Goal: Feedback & Contribution: Contribute content

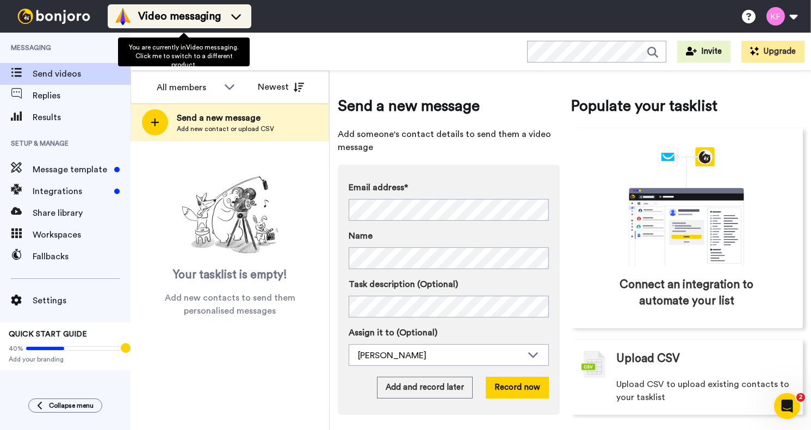
click at [197, 22] on span "Video messaging" at bounding box center [179, 16] width 83 height 15
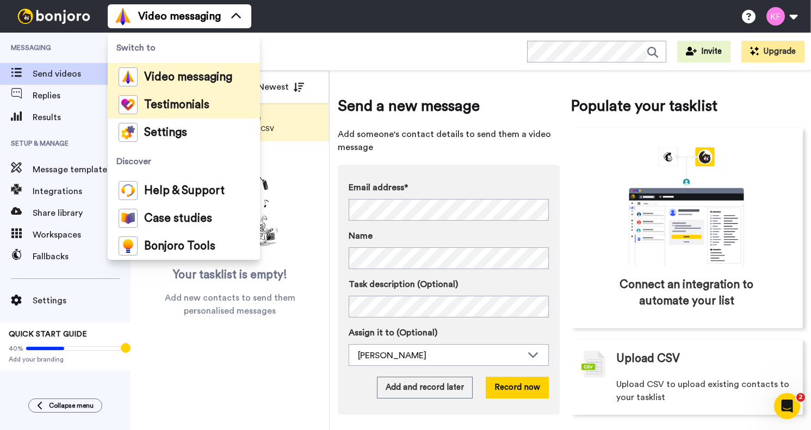
click at [177, 102] on span "Testimonials" at bounding box center [176, 105] width 65 height 11
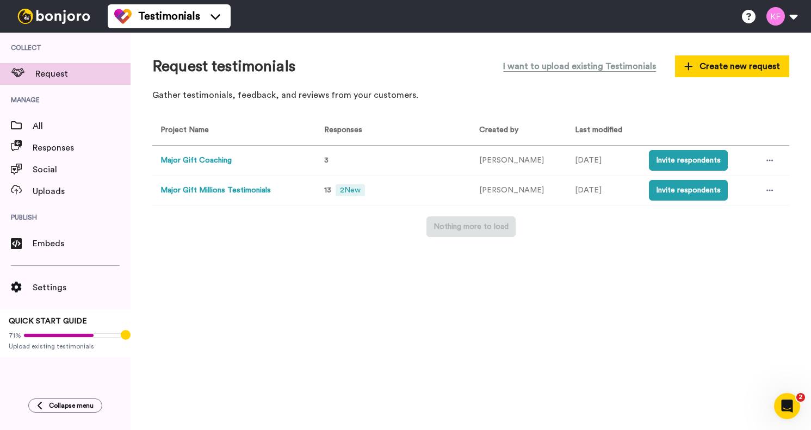
click at [222, 188] on button "Major Gift Millions Testimonials" at bounding box center [215, 190] width 110 height 11
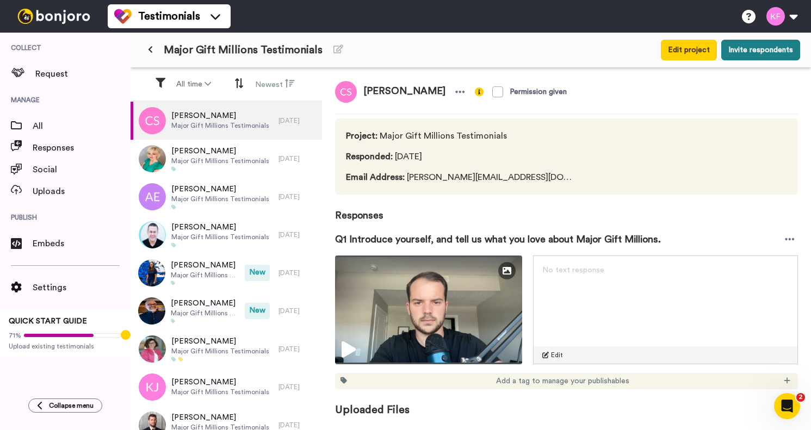
click at [776, 54] on button "Invite respondents" at bounding box center [760, 50] width 79 height 21
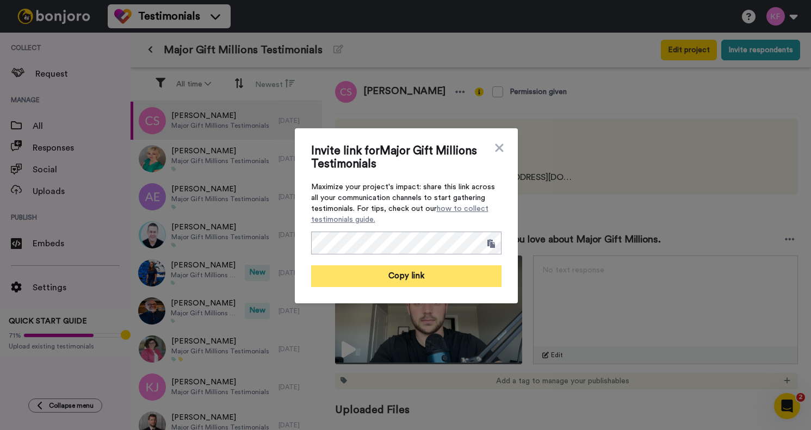
click at [413, 270] on button "Copy link" at bounding box center [406, 276] width 190 height 22
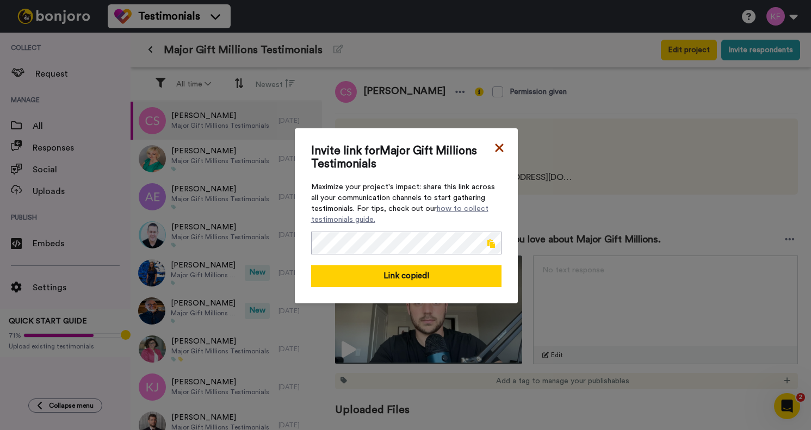
click at [502, 147] on icon at bounding box center [499, 147] width 11 height 13
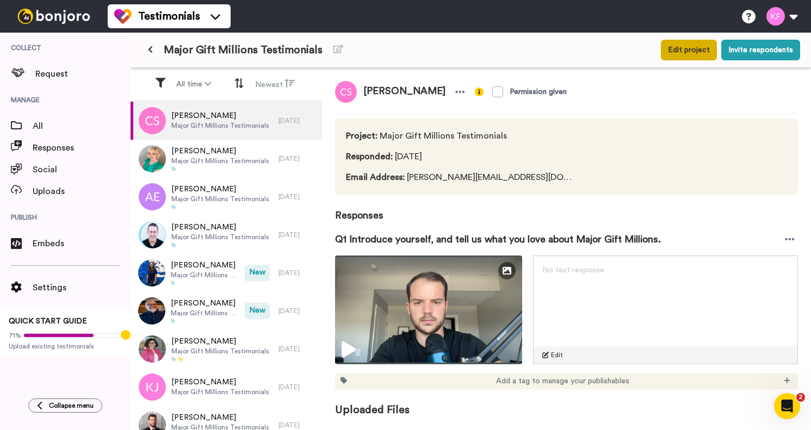
click at [684, 53] on button "Edit project" at bounding box center [689, 50] width 56 height 21
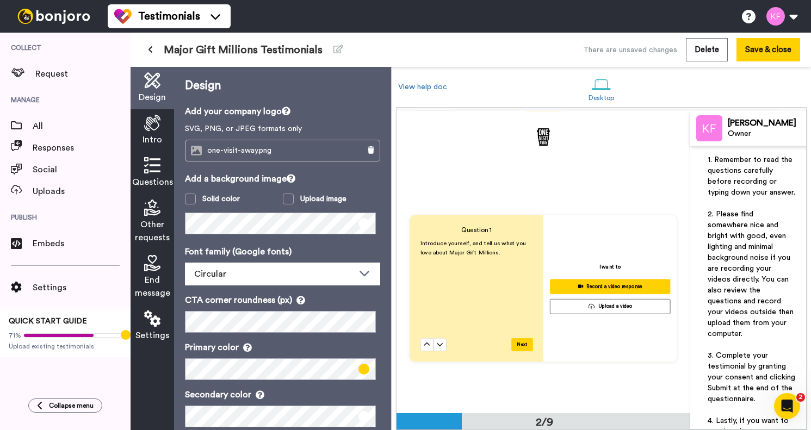
scroll to position [288, 0]
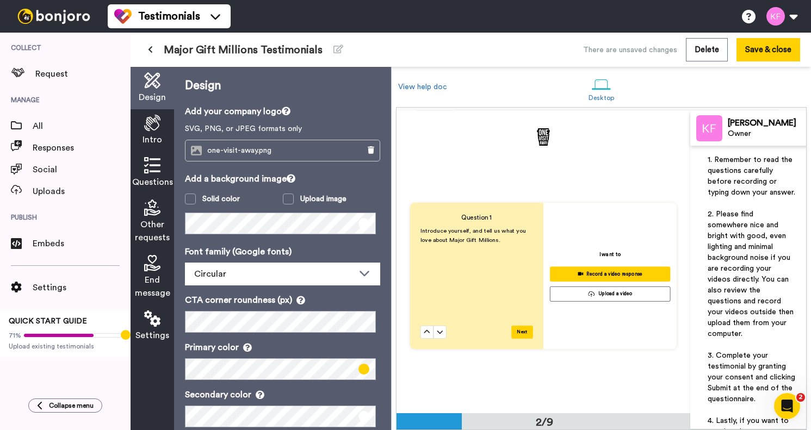
click at [480, 244] on p "Introduce yourself, and tell us what you love about Major Gift Millions." at bounding box center [476, 235] width 113 height 18
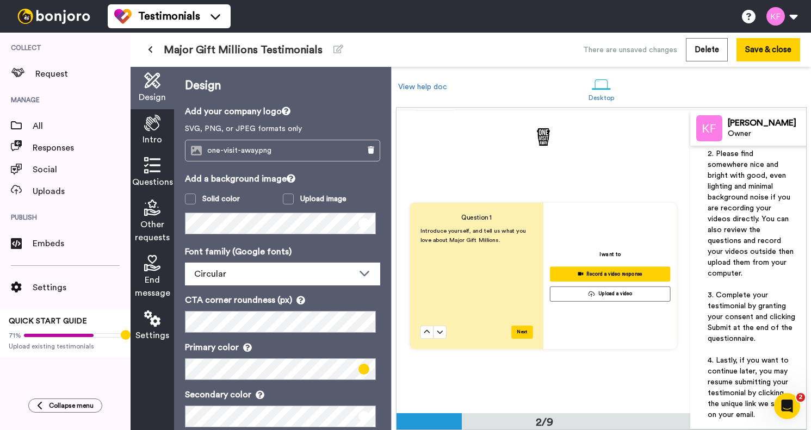
scroll to position [82, 0]
click at [503, 147] on div "Question 1 Introduce yourself, and tell us what you love about Major Gift Milli…" at bounding box center [543, 276] width 294 height 302
click at [481, 279] on div "Introduce yourself, and tell us what you love about Major Gift Millions." at bounding box center [476, 276] width 113 height 100
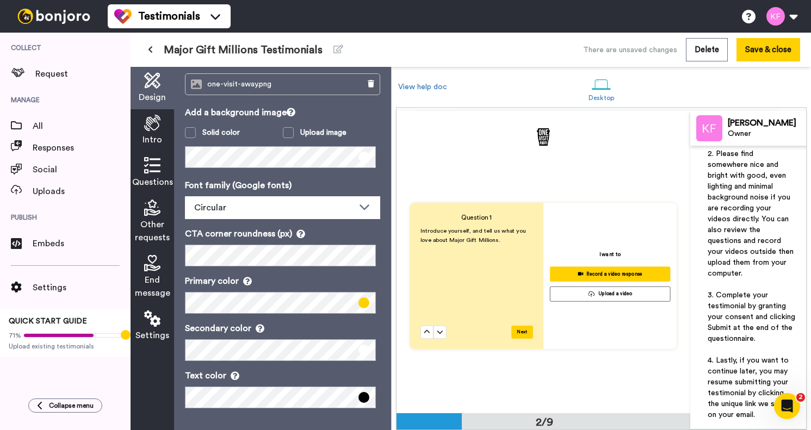
scroll to position [66, 0]
click at [154, 173] on icon at bounding box center [152, 165] width 16 height 16
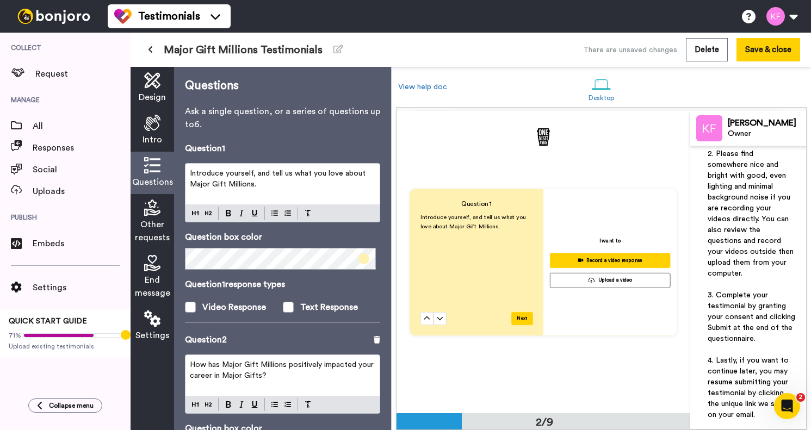
scroll to position [302, 0]
click at [484, 222] on span "Introduce yourself, and tell us what you love about Major Gift Millions." at bounding box center [473, 221] width 107 height 15
drag, startPoint x: 497, startPoint y: 221, endPoint x: 469, endPoint y: 221, distance: 27.7
click at [469, 221] on p "Introduce yourself, and tell us what you love about Major Gift Millions." at bounding box center [476, 221] width 113 height 18
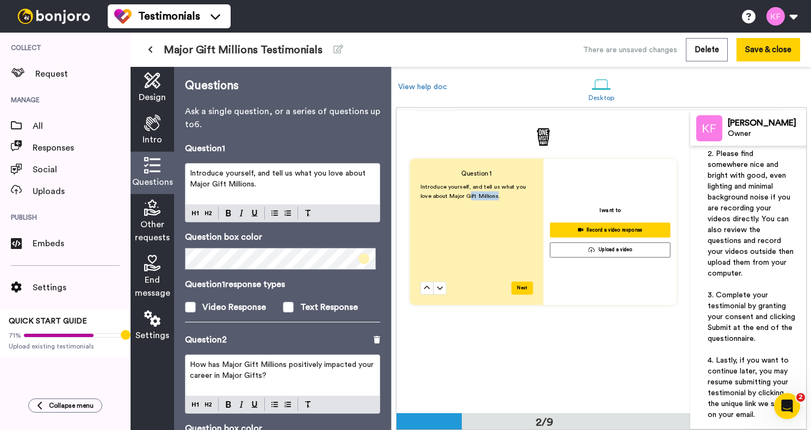
scroll to position [0, 0]
click at [272, 185] on p "Introduce yourself, and tell us what you love about Major Gift Millions." at bounding box center [282, 179] width 185 height 22
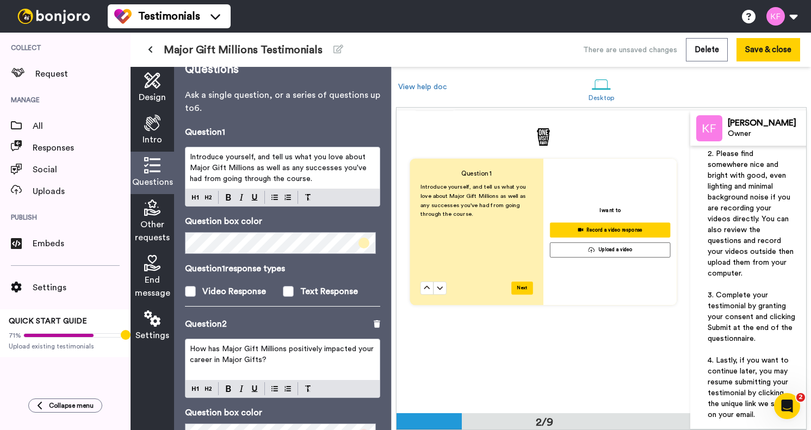
scroll to position [21, 0]
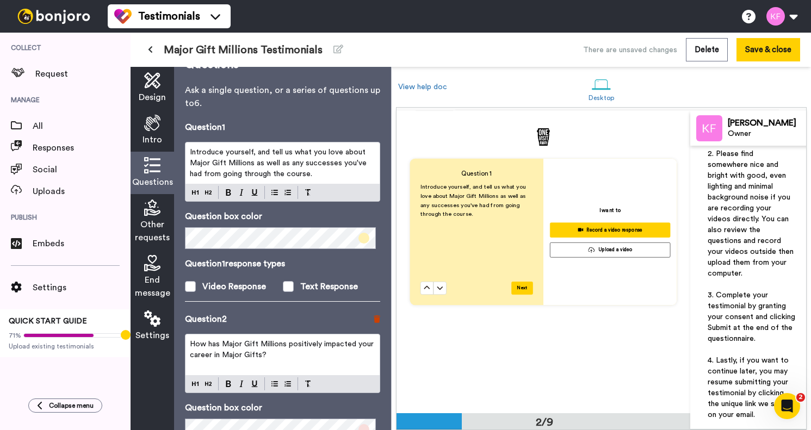
click at [374, 319] on icon at bounding box center [377, 319] width 7 height 8
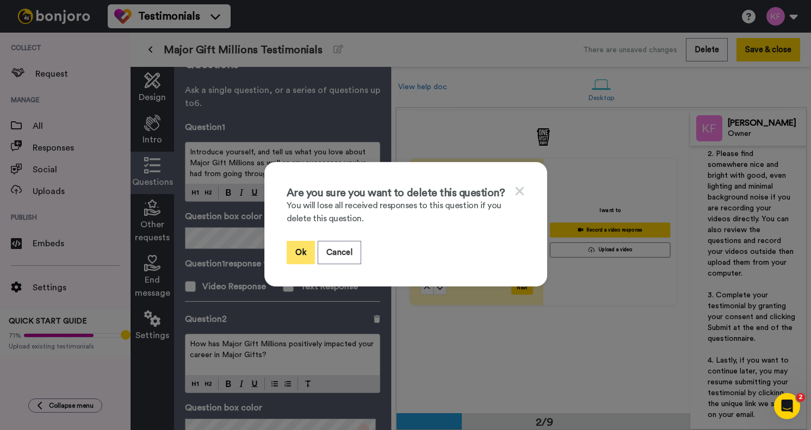
click at [305, 261] on button "Ok" at bounding box center [301, 252] width 28 height 23
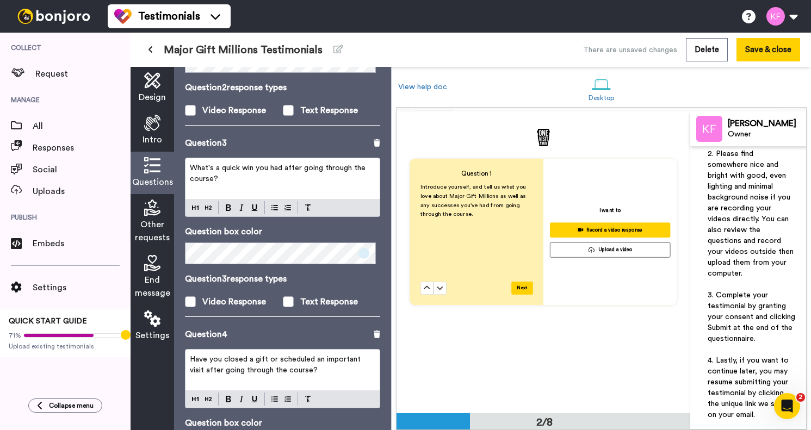
scroll to position [400, 0]
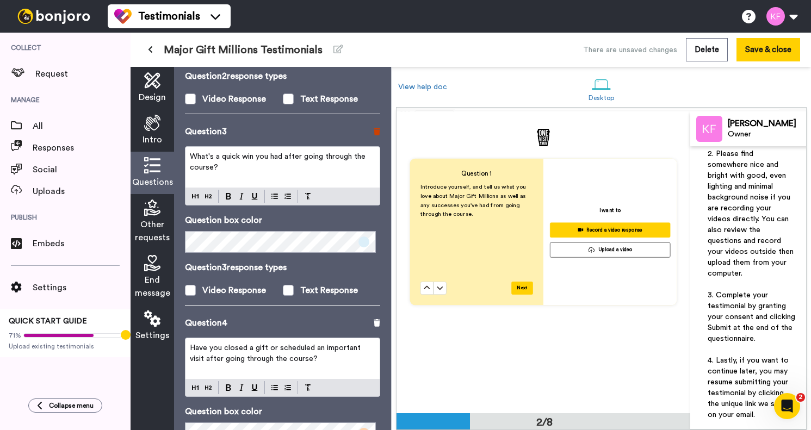
click at [374, 133] on icon at bounding box center [377, 132] width 7 height 8
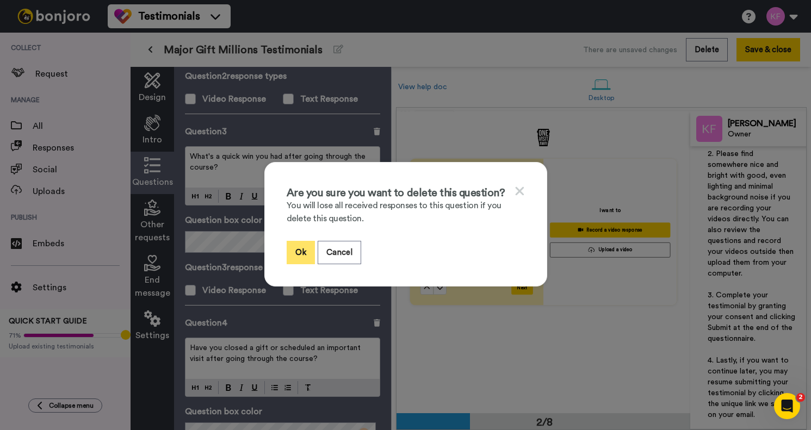
click at [303, 264] on button "Ok" at bounding box center [301, 252] width 28 height 23
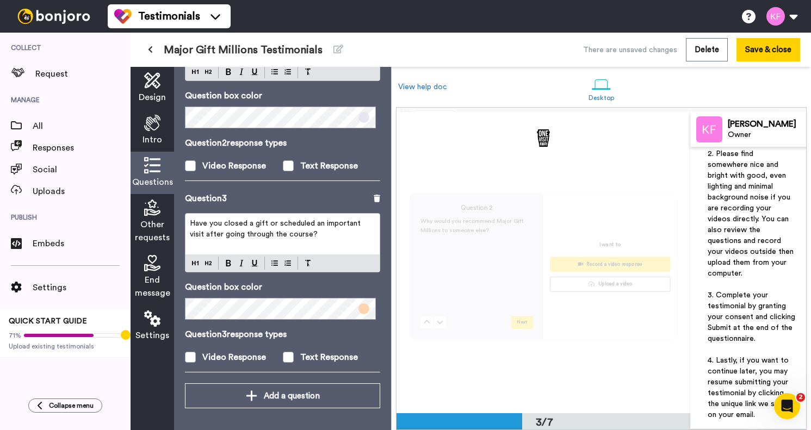
scroll to position [603, 0]
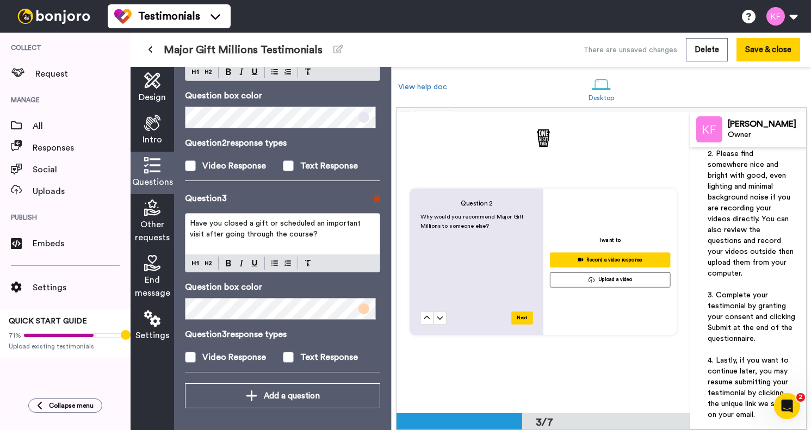
click at [374, 201] on icon at bounding box center [377, 199] width 7 height 8
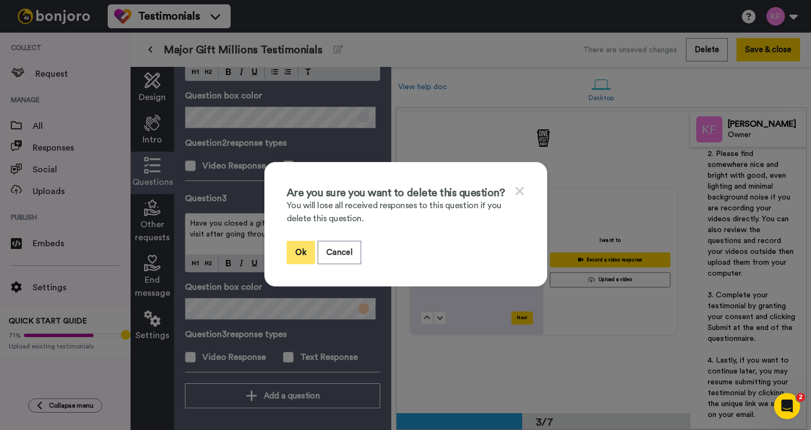
click at [312, 261] on button "Ok" at bounding box center [301, 252] width 28 height 23
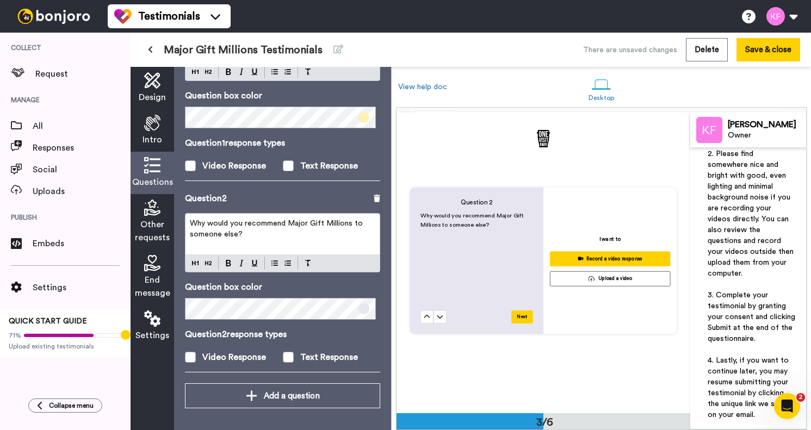
scroll to position [142, 0]
click at [374, 199] on icon at bounding box center [377, 199] width 7 height 8
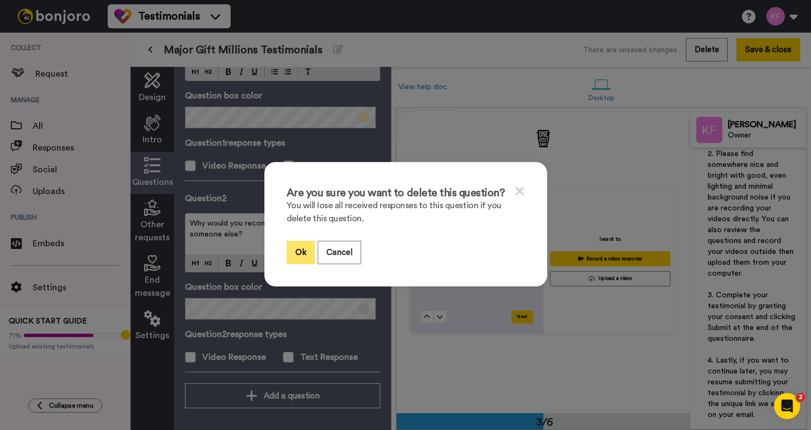
click at [305, 260] on button "Ok" at bounding box center [301, 252] width 28 height 23
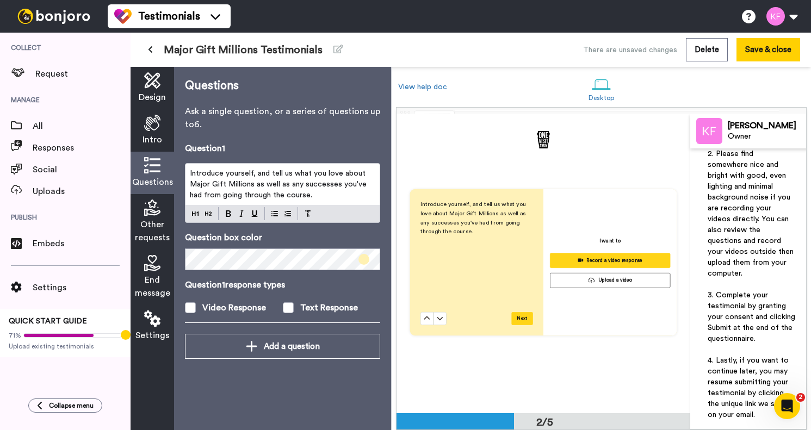
scroll to position [301, 0]
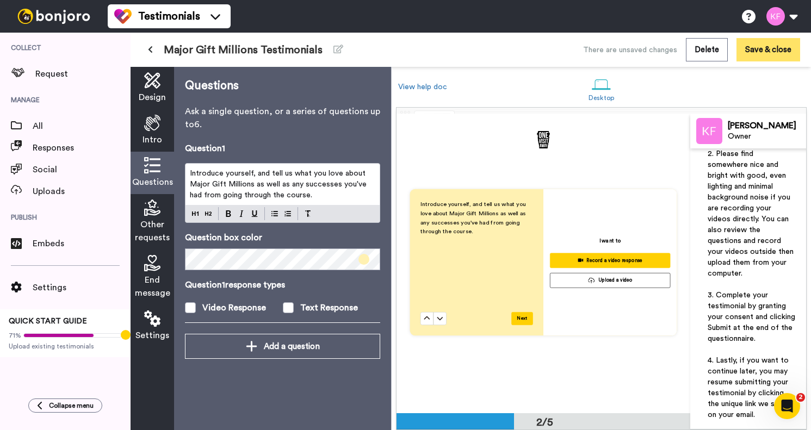
click at [782, 58] on button "Save & close" at bounding box center [768, 49] width 64 height 23
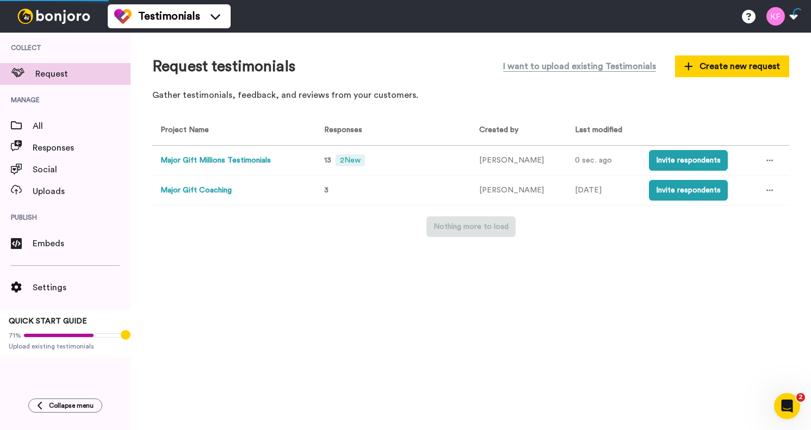
click at [247, 165] on button "Major Gift Millions Testimonials" at bounding box center [215, 160] width 110 height 11
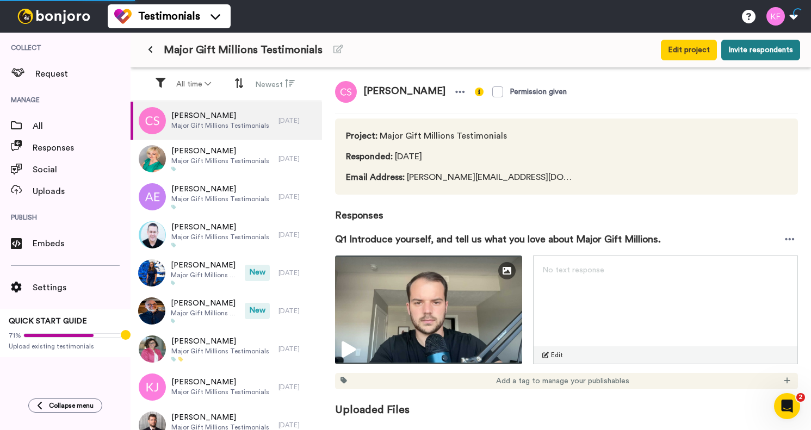
click at [734, 54] on button "Invite respondents" at bounding box center [760, 50] width 79 height 21
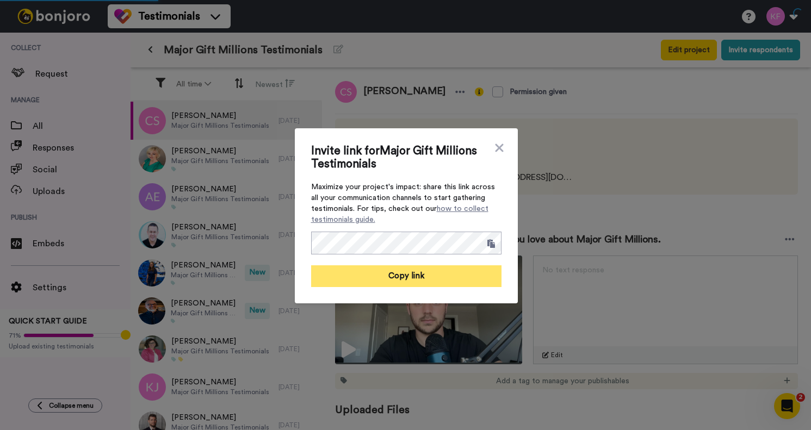
click at [414, 281] on button "Copy link" at bounding box center [406, 276] width 190 height 22
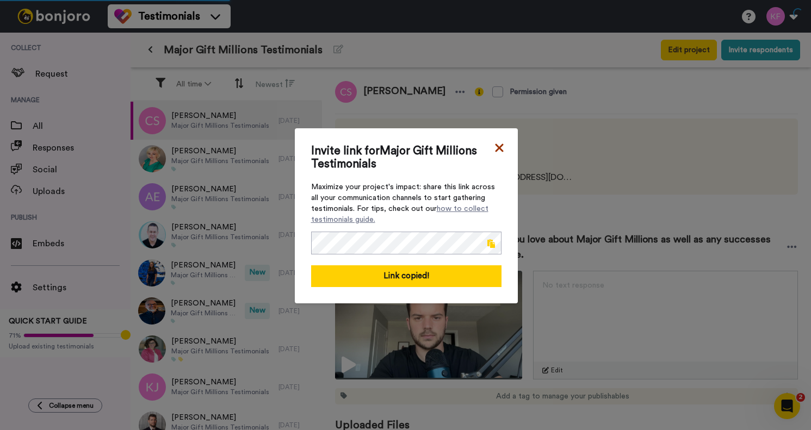
click at [498, 147] on icon at bounding box center [499, 148] width 8 height 8
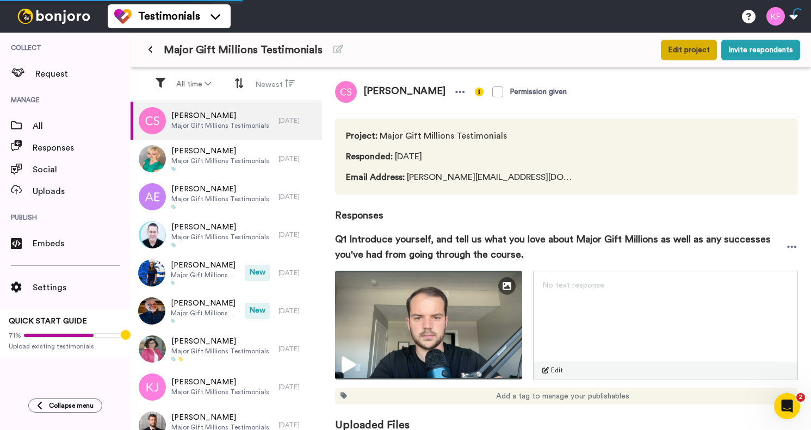
click at [661, 48] on button "Edit project" at bounding box center [689, 50] width 56 height 21
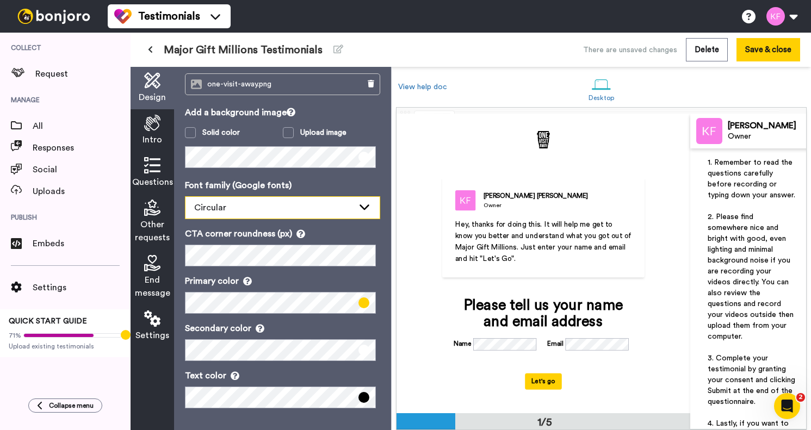
scroll to position [66, 0]
click at [157, 164] on icon at bounding box center [152, 165] width 16 height 16
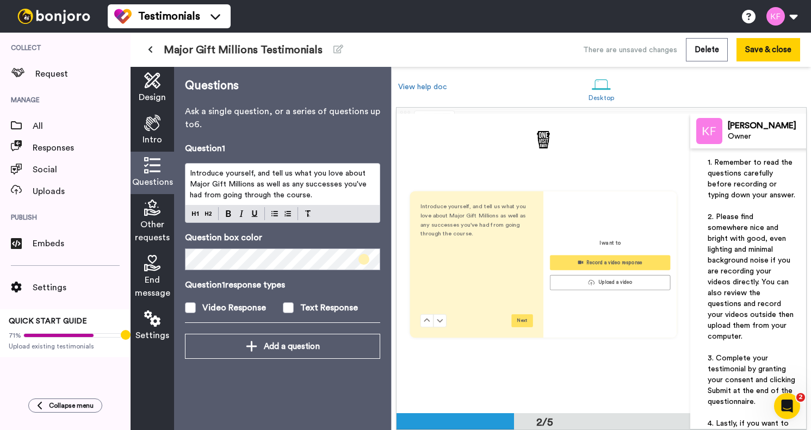
scroll to position [300, 0]
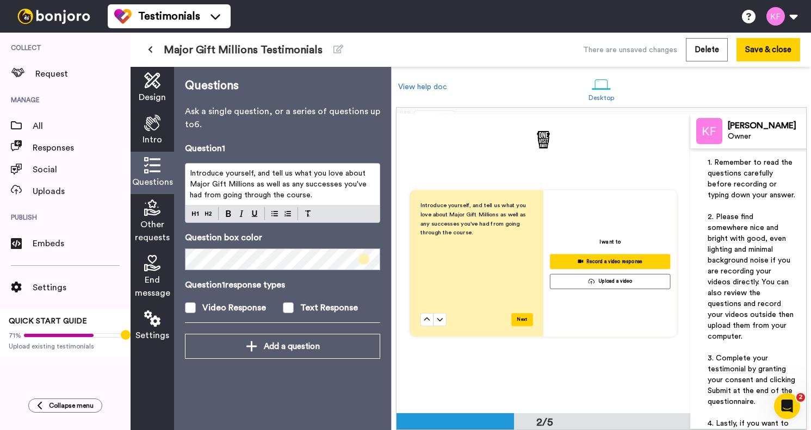
click at [146, 220] on span "Other requests" at bounding box center [152, 231] width 35 height 26
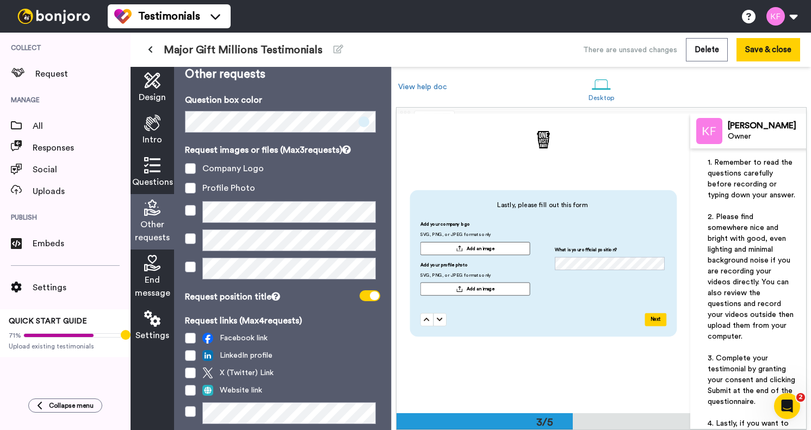
scroll to position [5, 0]
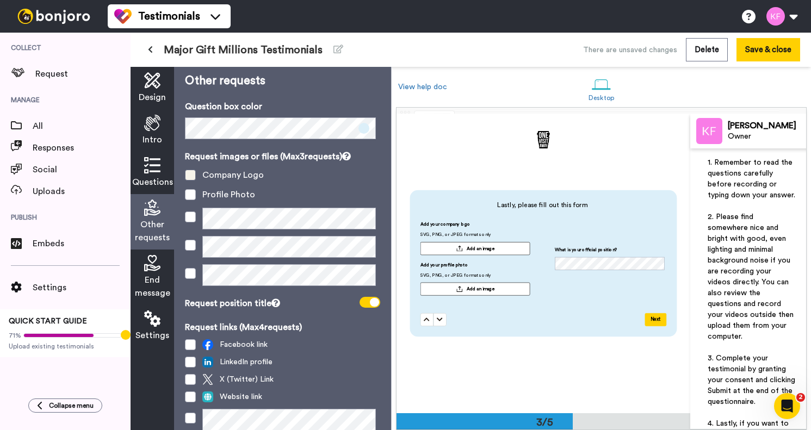
click at [190, 181] on span at bounding box center [190, 175] width 11 height 11
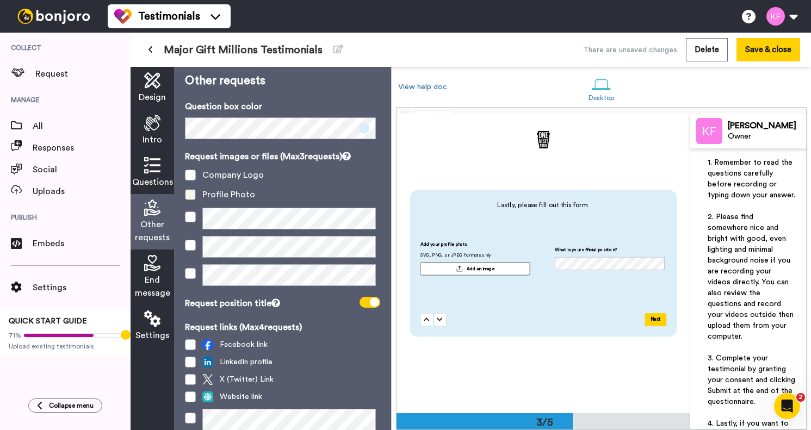
click at [193, 200] on span at bounding box center [190, 194] width 11 height 11
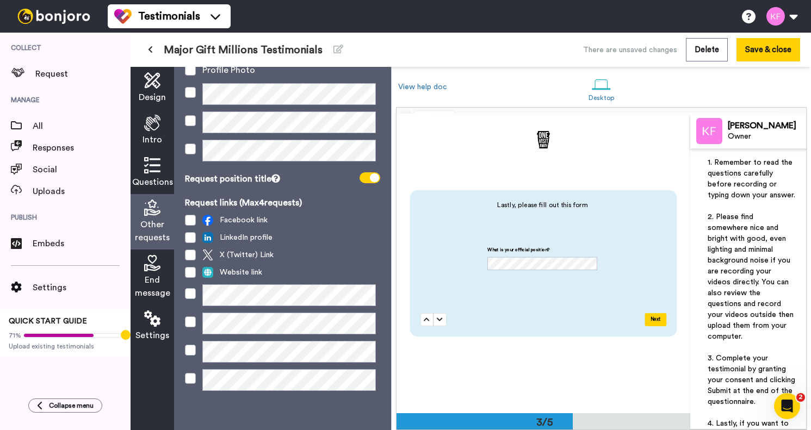
scroll to position [142, 0]
click at [767, 48] on button "Save & close" at bounding box center [768, 49] width 64 height 23
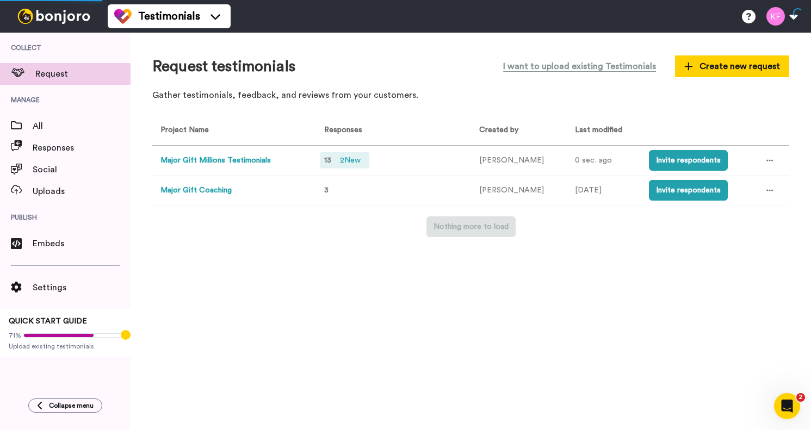
click at [351, 161] on span "2 New" at bounding box center [350, 160] width 29 height 12
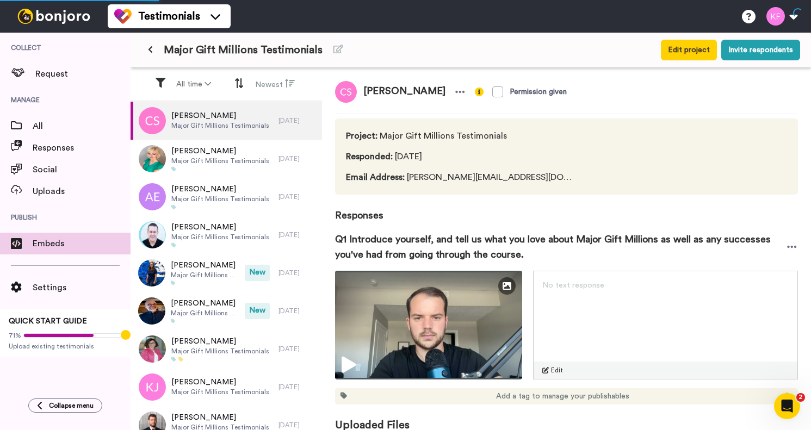
click at [40, 247] on span "Embeds" at bounding box center [82, 243] width 98 height 13
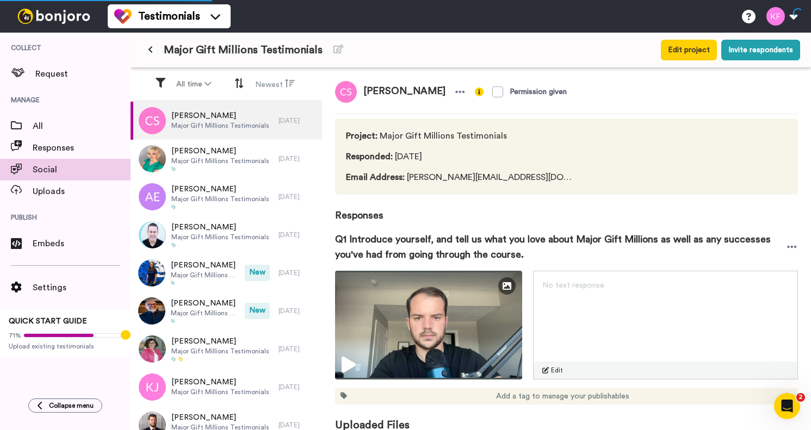
click at [50, 162] on div "Social" at bounding box center [65, 170] width 131 height 22
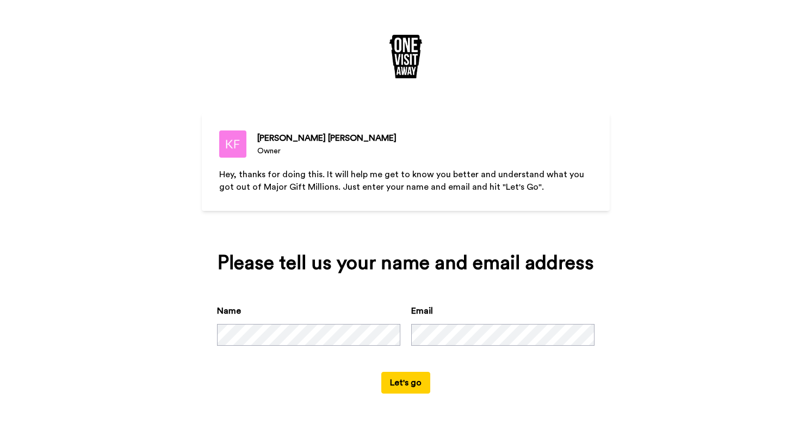
scroll to position [15, 0]
click at [411, 402] on div "Please tell us your name and email address Name Email Let's go" at bounding box center [406, 323] width 408 height 172
click at [411, 389] on button "Let's go" at bounding box center [405, 383] width 49 height 22
click at [413, 394] on button "Let's go" at bounding box center [405, 383] width 49 height 22
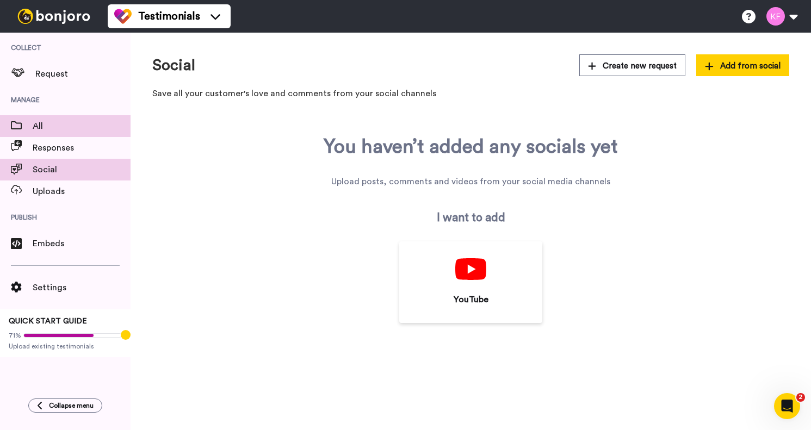
click at [42, 124] on span "All" at bounding box center [82, 126] width 98 height 13
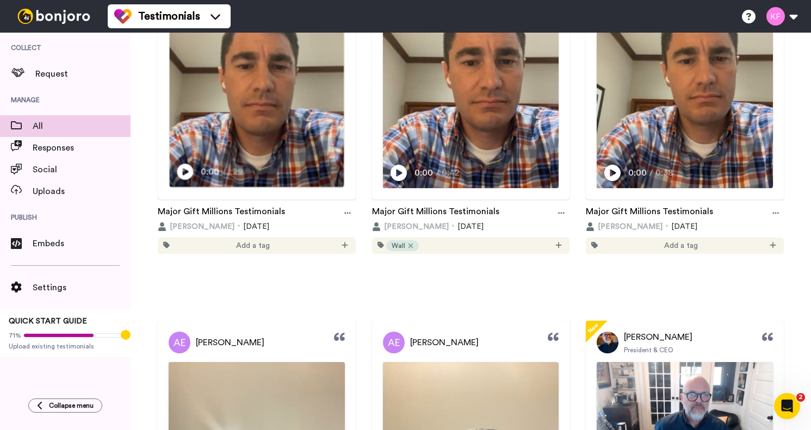
scroll to position [932, 0]
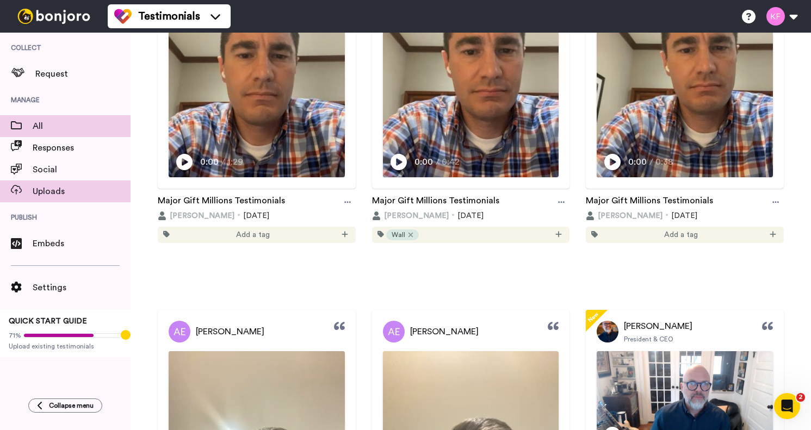
click at [47, 189] on span "Uploads" at bounding box center [82, 191] width 98 height 13
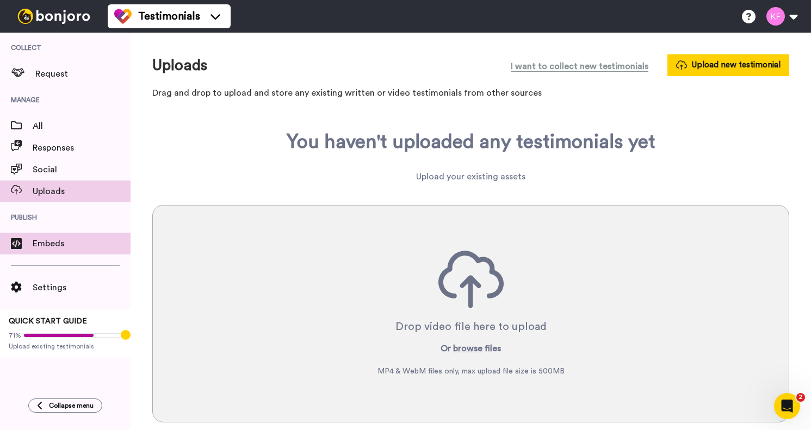
click at [48, 243] on span "Embeds" at bounding box center [82, 243] width 98 height 13
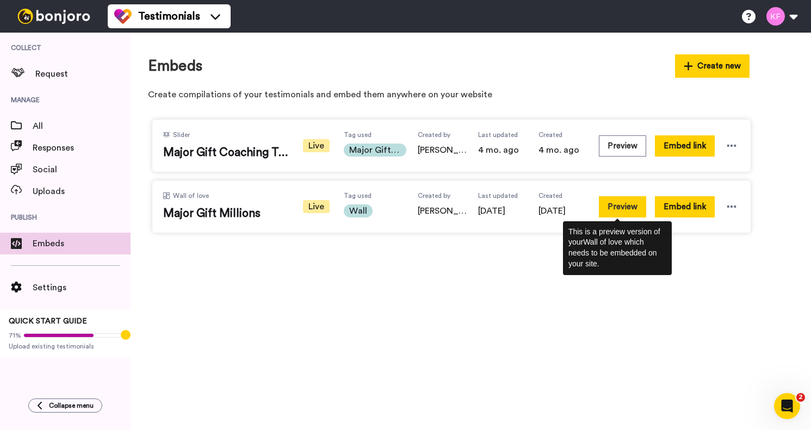
click at [628, 210] on button "Preview" at bounding box center [622, 206] width 47 height 21
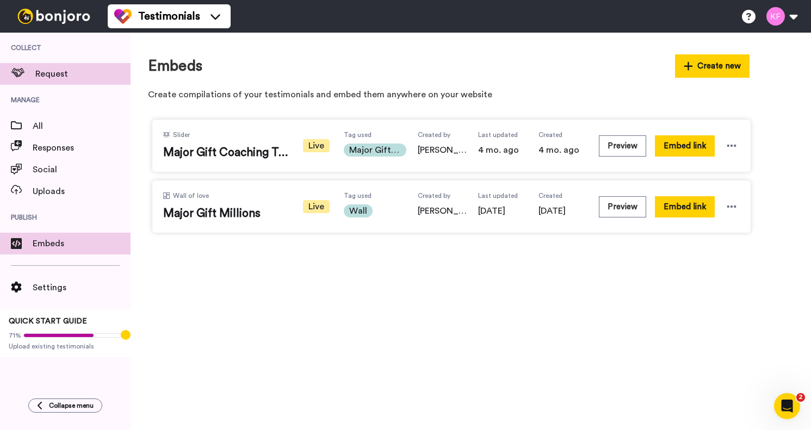
click at [58, 84] on div "Request" at bounding box center [65, 74] width 131 height 22
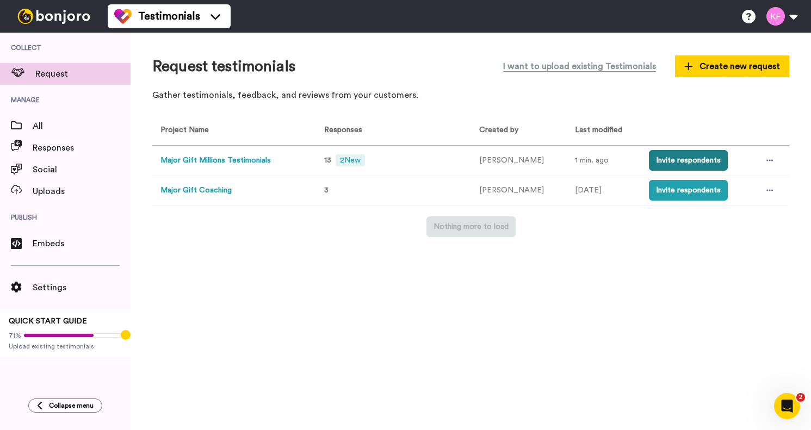
click at [655, 164] on button "Invite respondents" at bounding box center [688, 160] width 79 height 21
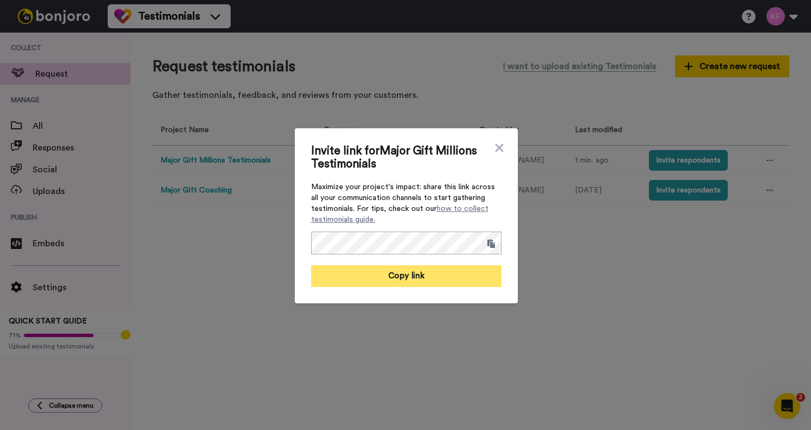
click at [372, 273] on button "Copy link" at bounding box center [406, 276] width 190 height 22
